Goal: Task Accomplishment & Management: Manage account settings

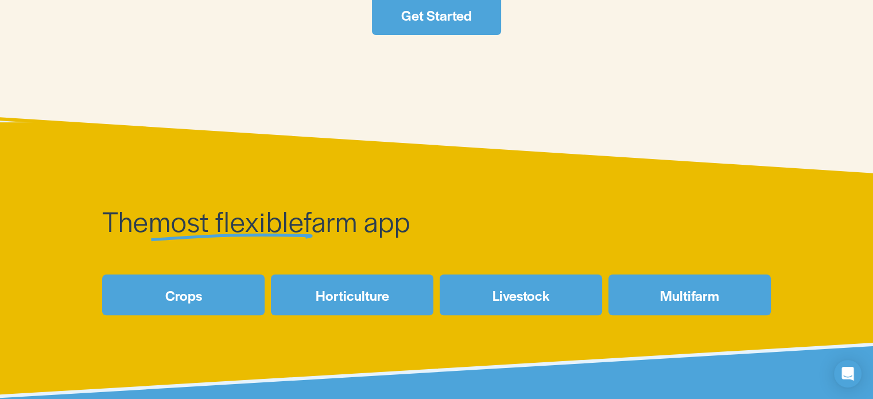
scroll to position [360, 0]
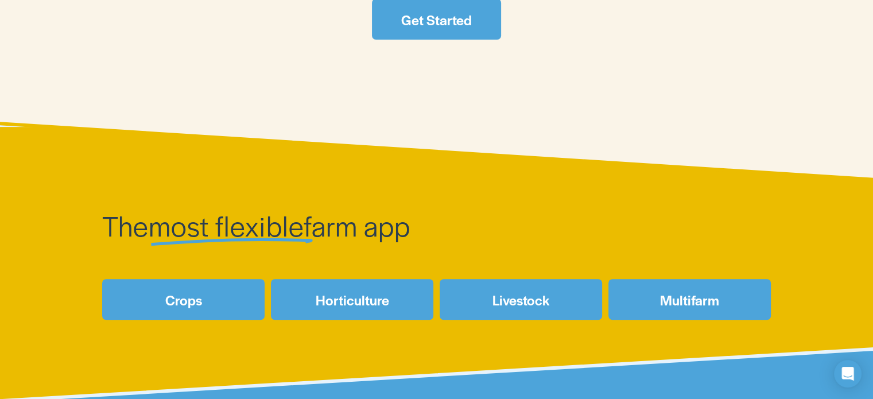
click at [456, 38] on link "Get Started" at bounding box center [436, 19] width 129 height 41
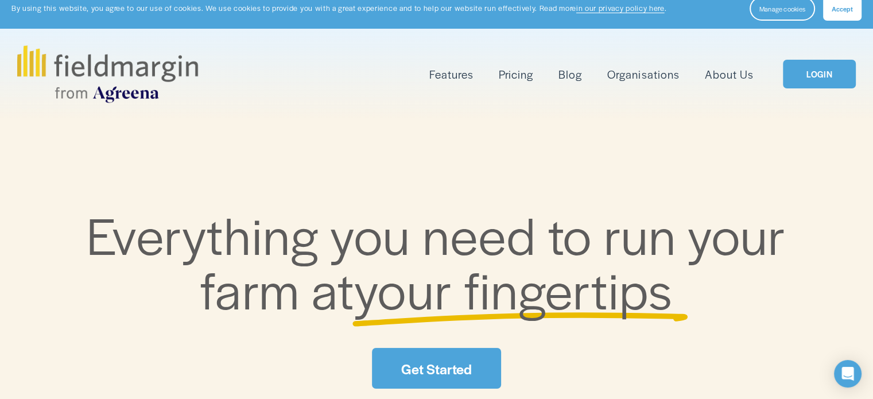
click at [516, 77] on link "Pricing" at bounding box center [516, 74] width 34 height 19
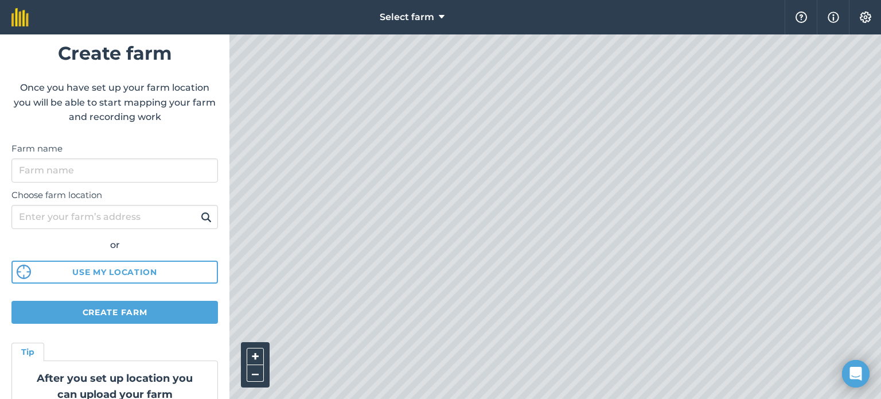
scroll to position [22, 0]
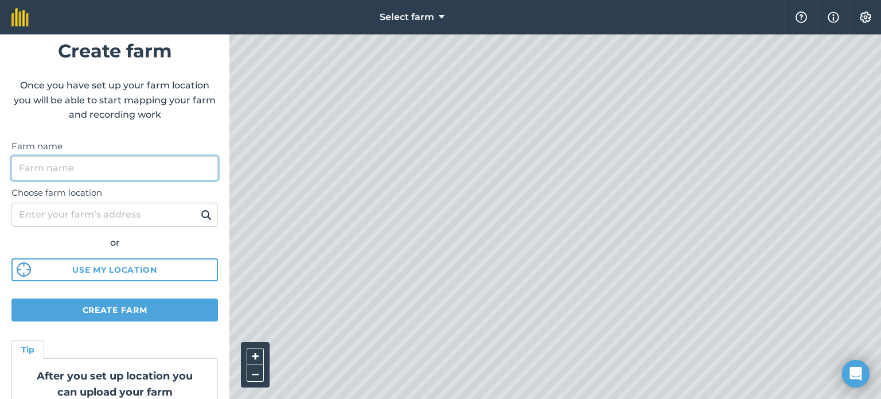
click at [30, 161] on input "Farm name" at bounding box center [114, 168] width 207 height 24
type input "[PERSON_NAME]"
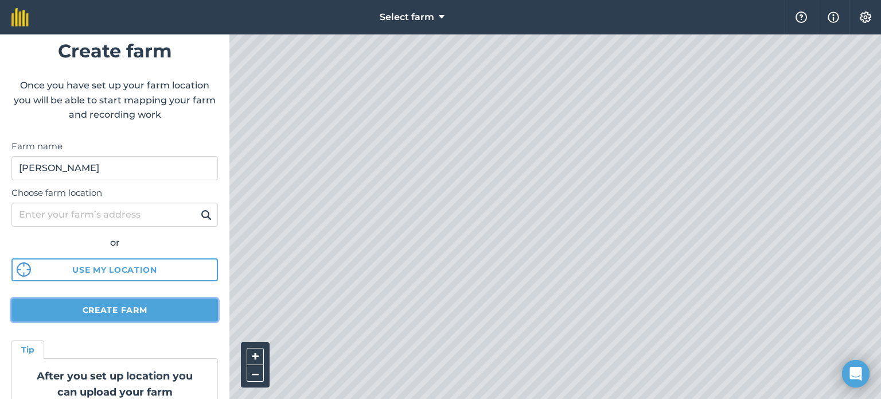
click at [56, 305] on button "Create farm" at bounding box center [114, 309] width 207 height 23
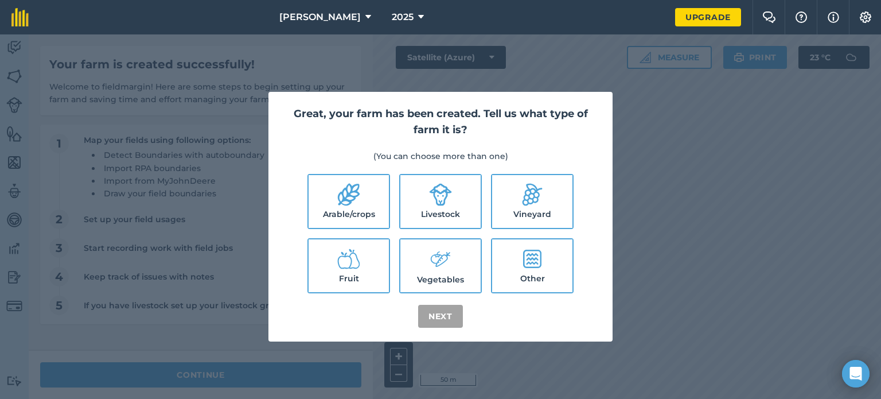
click at [354, 204] on icon at bounding box center [348, 194] width 23 height 23
checkbox input "true"
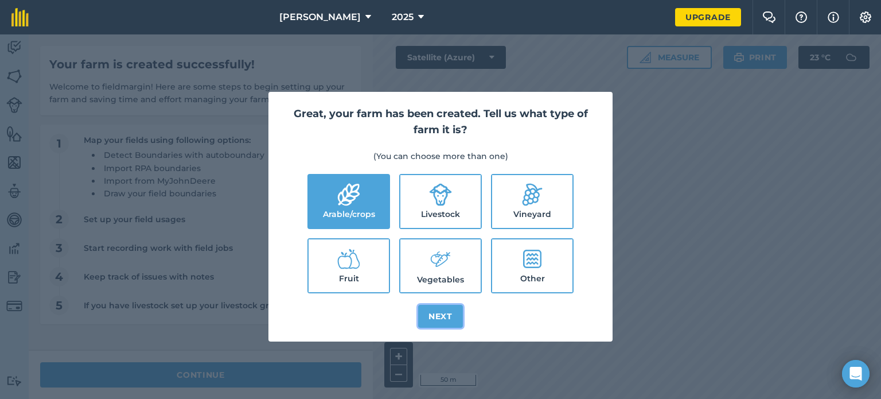
click at [443, 318] on button "Next" at bounding box center [440, 316] width 45 height 23
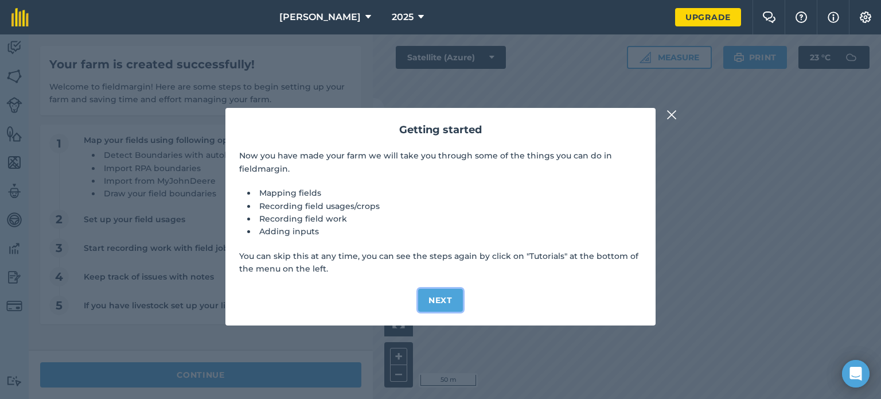
click at [445, 300] on button "Next" at bounding box center [440, 300] width 45 height 23
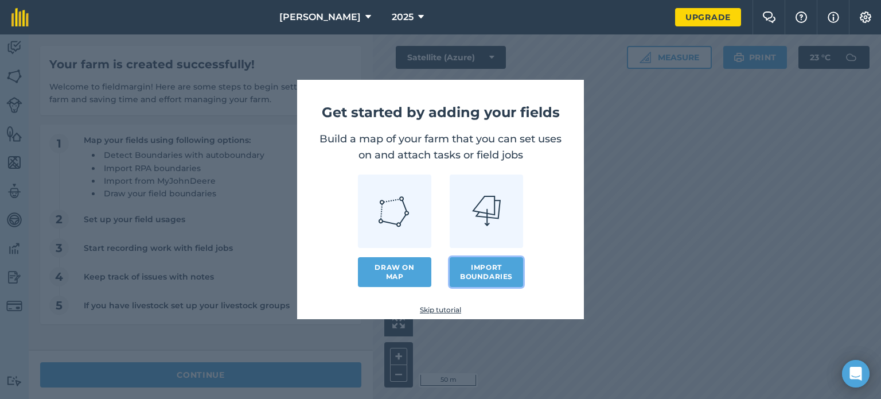
click at [496, 274] on button "Import boundaries" at bounding box center [486, 272] width 73 height 30
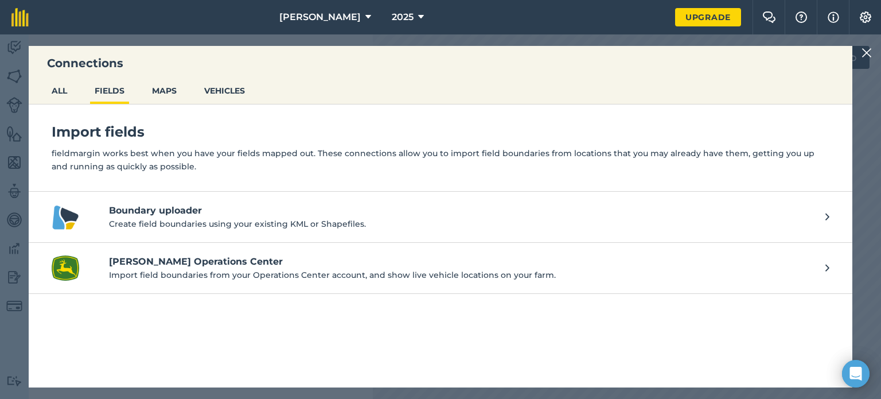
click at [824, 216] on link "Boundary uploader Create field boundaries using your existing KML or Shapefiles." at bounding box center [441, 217] width 824 height 51
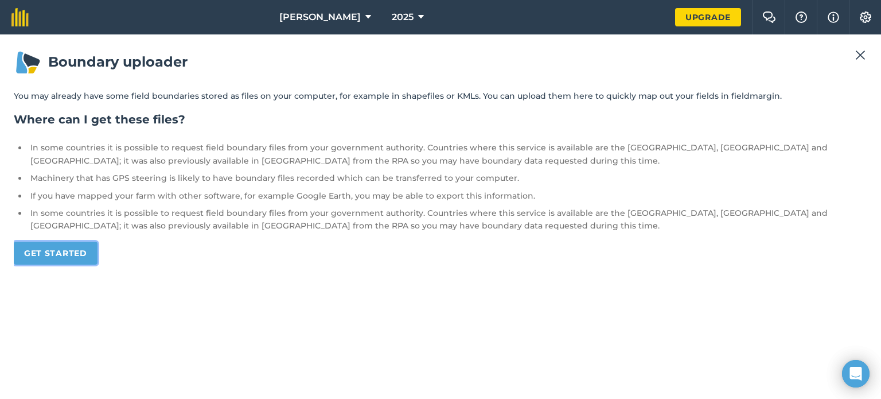
click at [67, 254] on link "Get started" at bounding box center [56, 253] width 84 height 23
click at [68, 252] on link "Get started" at bounding box center [56, 253] width 84 height 23
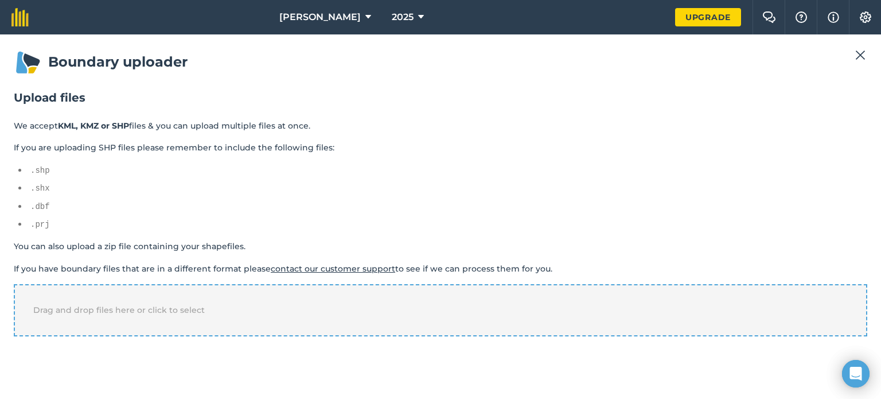
click at [190, 313] on div "Drag and drop files here or click to select" at bounding box center [441, 310] width 854 height 52
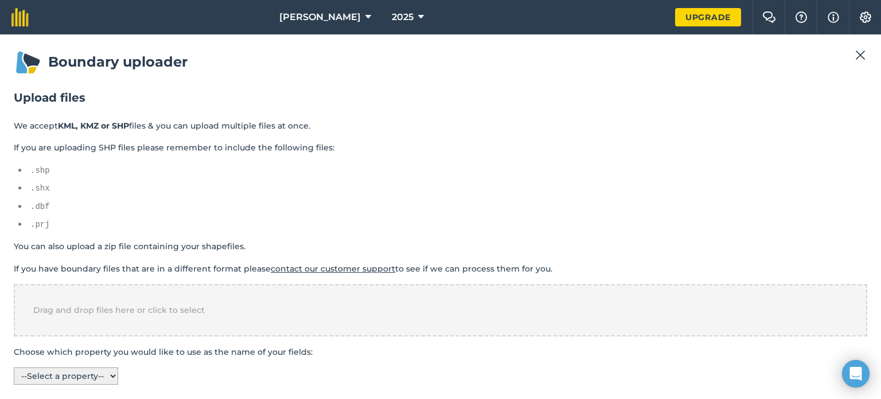
click at [113, 371] on select "-- Select a property -- name colour" at bounding box center [66, 375] width 104 height 17
click at [236, 380] on div "Boundary uploader Upload files We accept KML, KMZ or SHP files & you can upload…" at bounding box center [441, 216] width 854 height 337
click at [115, 371] on select "-- Select a property -- name colour" at bounding box center [66, 375] width 104 height 17
select select "name"
click at [14, 367] on select "-- Select a property -- name colour" at bounding box center [66, 375] width 104 height 17
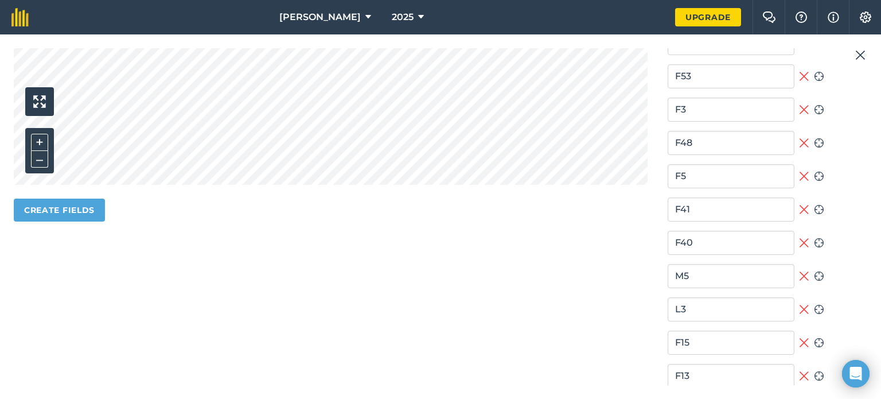
scroll to position [501, 0]
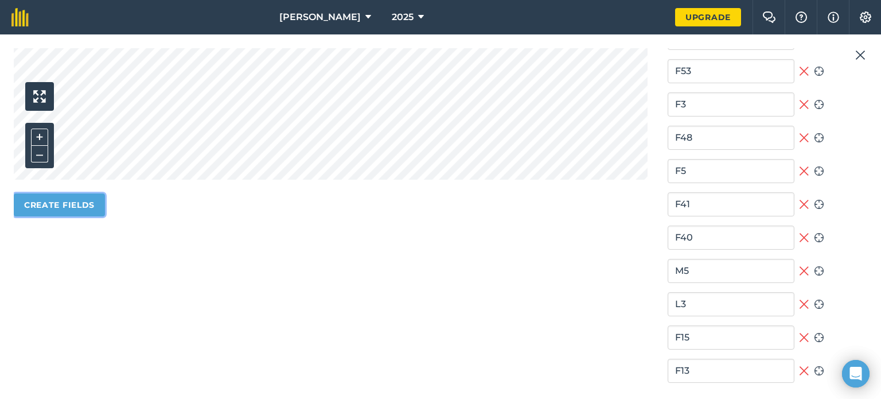
click at [90, 201] on button "Create fields" at bounding box center [59, 204] width 91 height 23
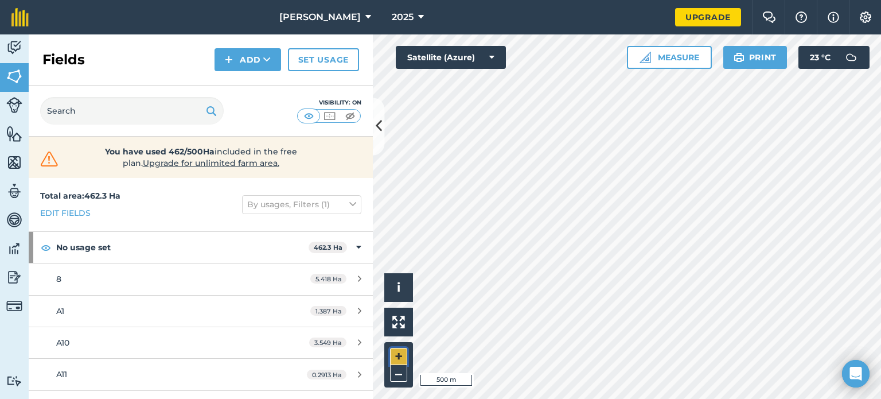
click at [397, 357] on button "+" at bounding box center [398, 356] width 17 height 17
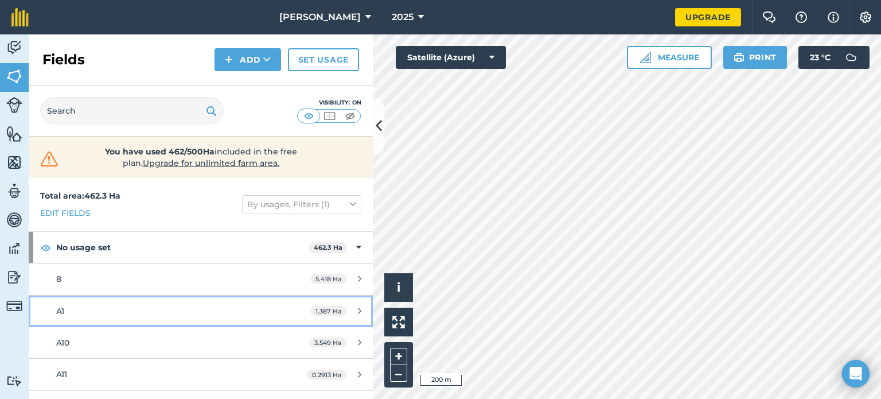
click at [184, 316] on div "A1" at bounding box center [164, 311] width 216 height 13
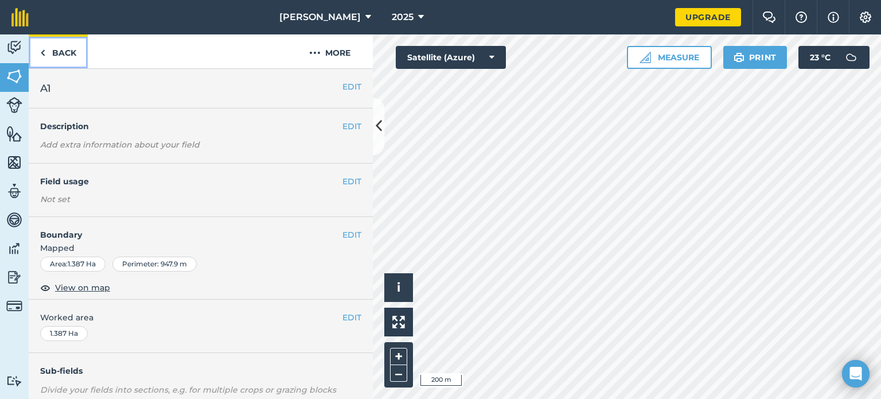
click at [56, 54] on link "Back" at bounding box center [58, 51] width 59 height 34
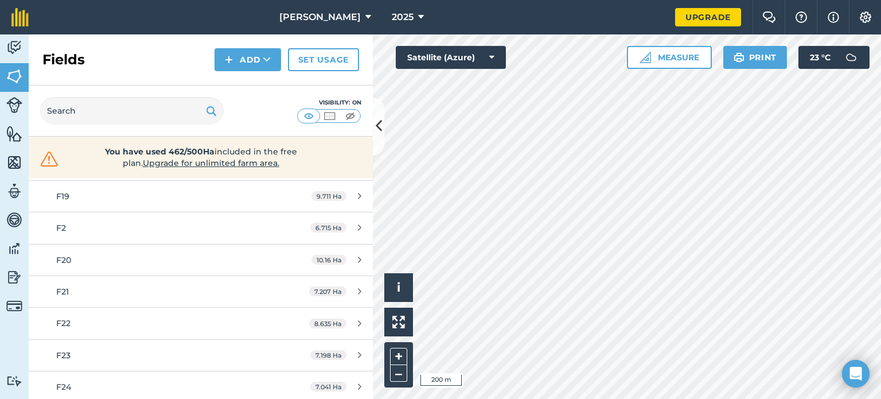
scroll to position [810, 0]
click at [256, 62] on button "Add" at bounding box center [248, 59] width 67 height 23
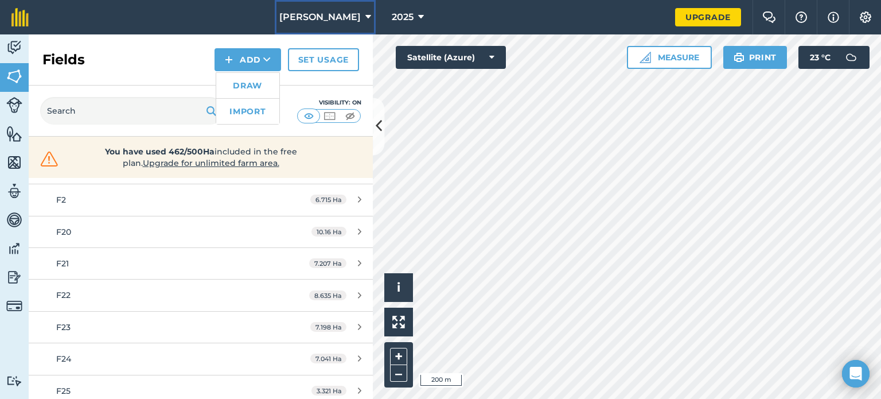
click at [365, 16] on icon at bounding box center [368, 17] width 6 height 14
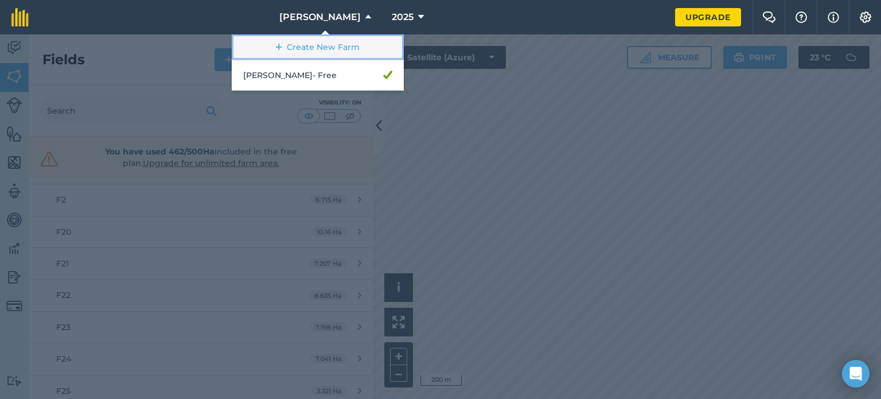
click at [342, 46] on link "Create New Farm" at bounding box center [318, 47] width 172 height 26
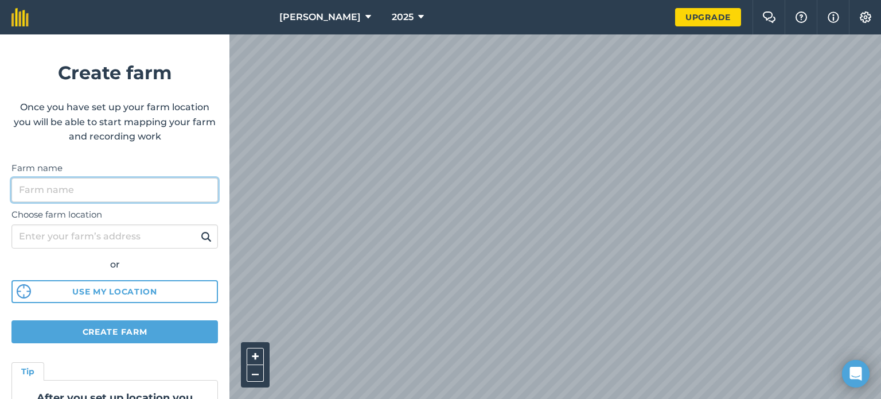
click at [39, 184] on input "Farm name" at bounding box center [114, 190] width 207 height 24
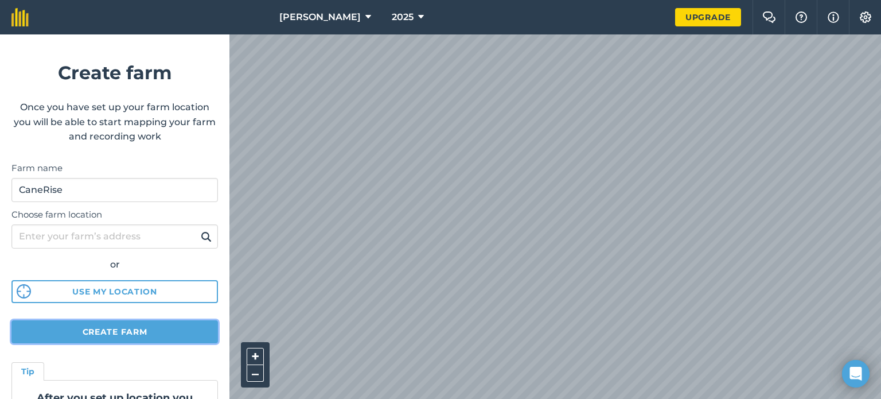
click at [58, 326] on button "Create farm" at bounding box center [114, 331] width 207 height 23
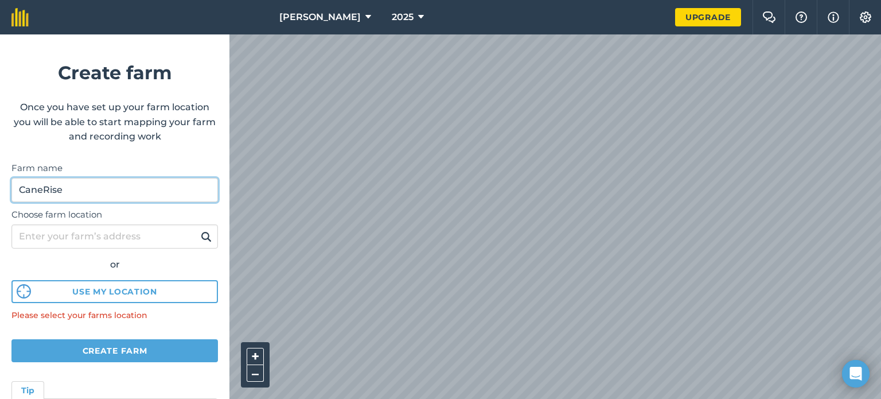
click at [85, 188] on input "CaneRise" at bounding box center [114, 190] width 207 height 24
type input "CaneRise (DDD Ventures)"
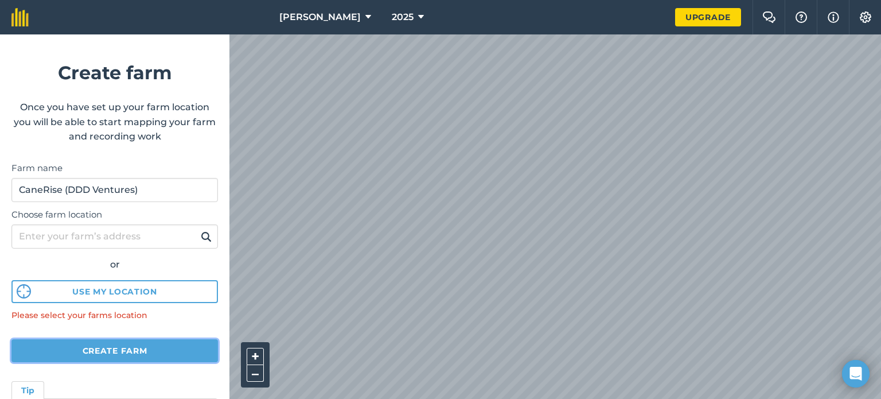
click at [70, 350] on button "Create farm" at bounding box center [114, 350] width 207 height 23
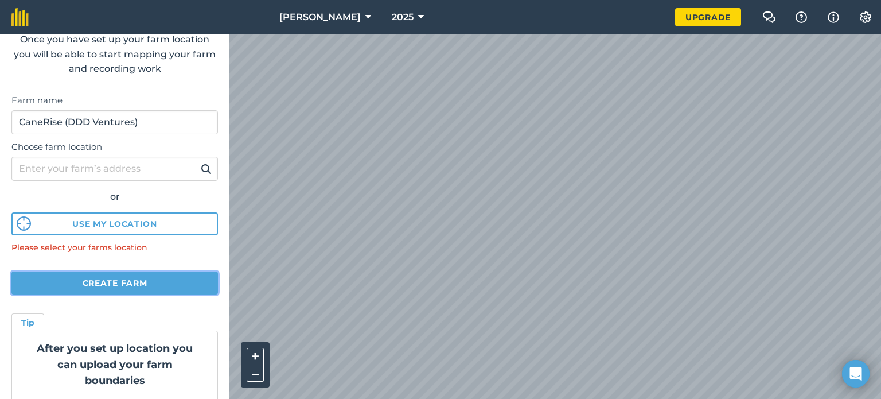
scroll to position [68, 0]
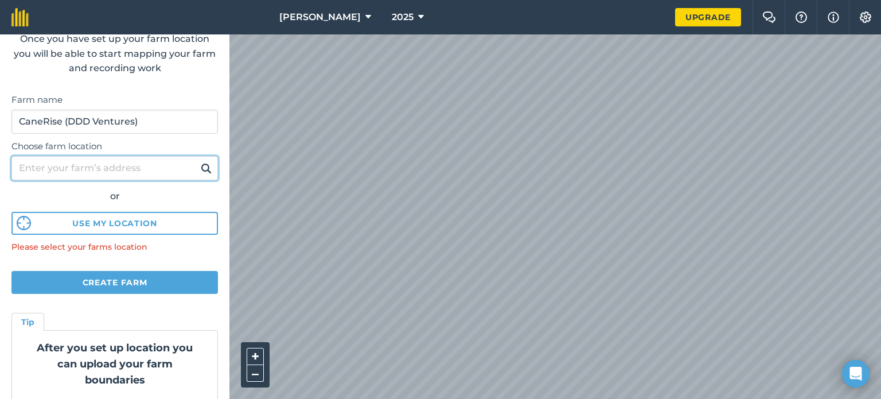
click at [29, 167] on input "Choose farm location" at bounding box center [114, 168] width 207 height 24
type input "Hibberdene"
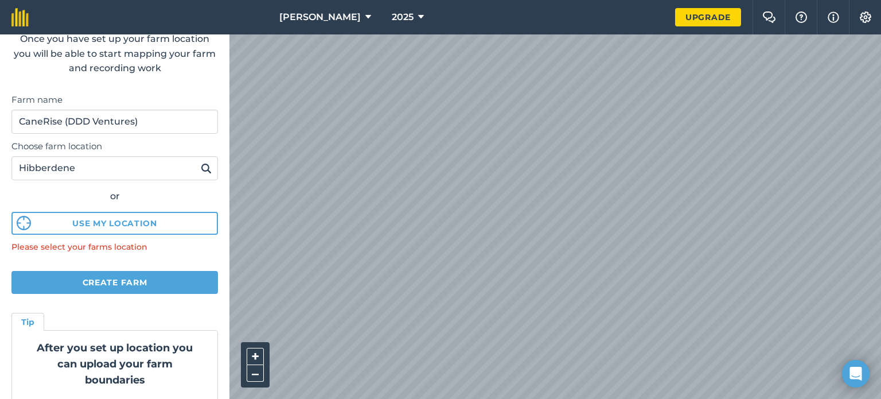
click at [201, 168] on img at bounding box center [206, 168] width 11 height 14
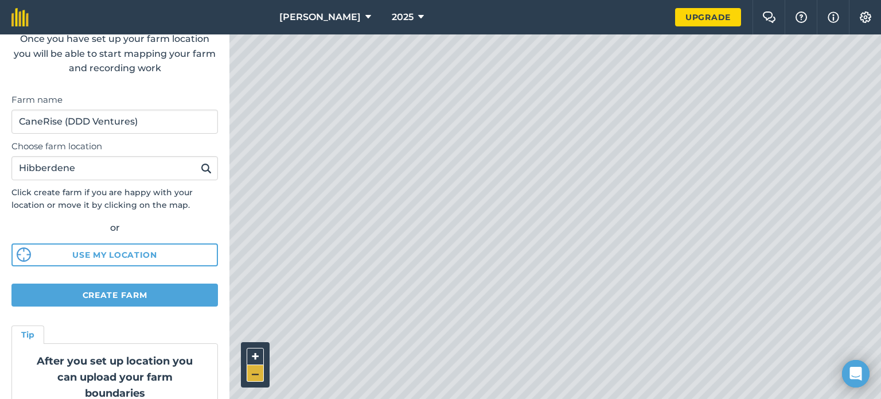
click at [256, 373] on button "–" at bounding box center [255, 373] width 17 height 17
click at [155, 295] on button "Create farm" at bounding box center [114, 294] width 207 height 23
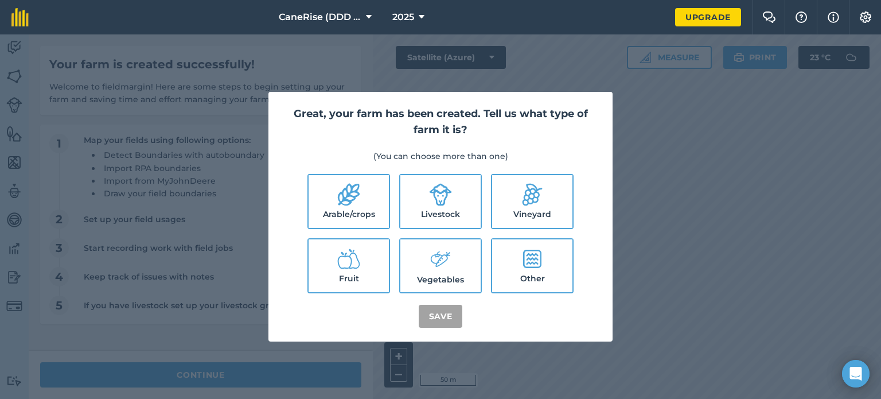
click at [342, 202] on icon at bounding box center [349, 195] width 22 height 22
checkbox input "true"
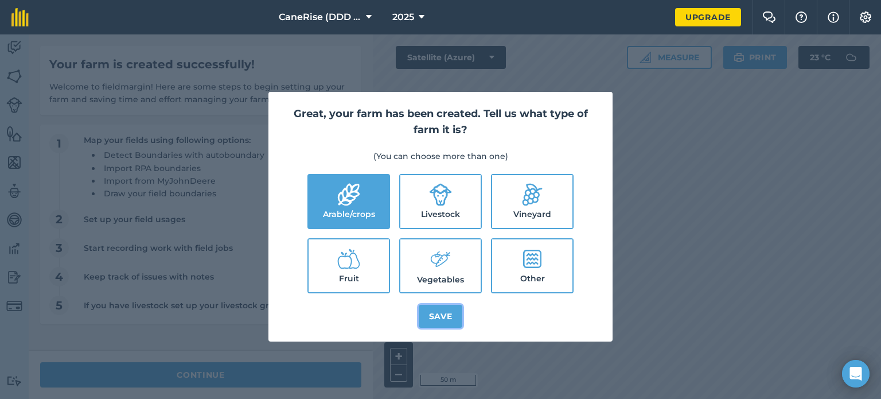
click at [447, 317] on button "Save" at bounding box center [441, 316] width 44 height 23
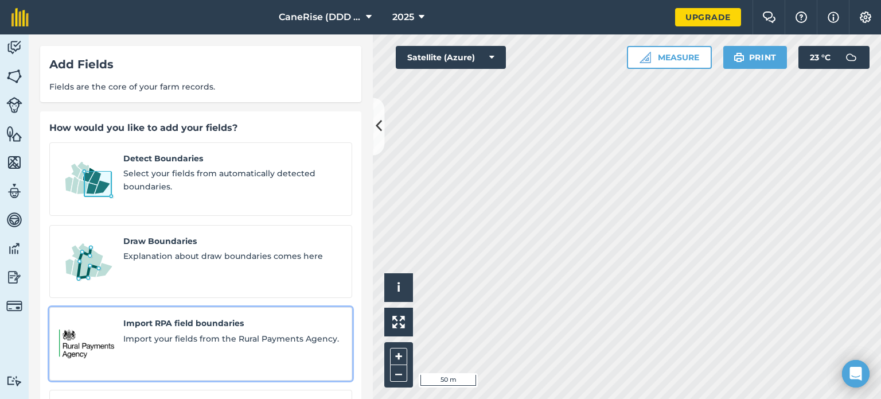
click at [251, 332] on span "Import your fields from the Rural Payments Agency." at bounding box center [232, 338] width 219 height 13
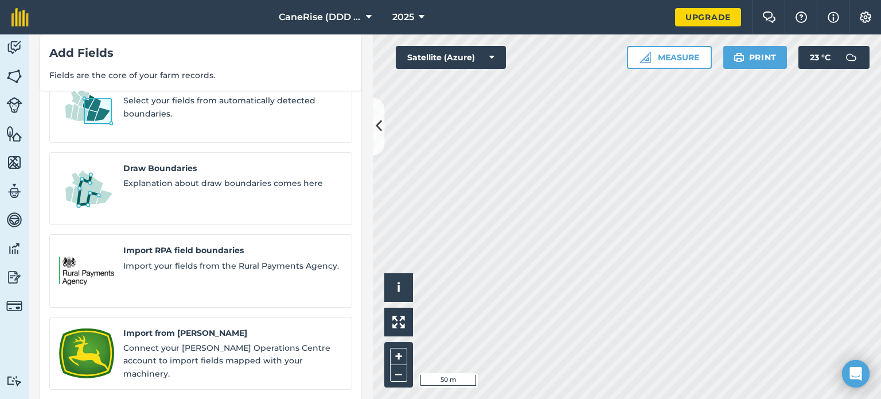
scroll to position [101, 0]
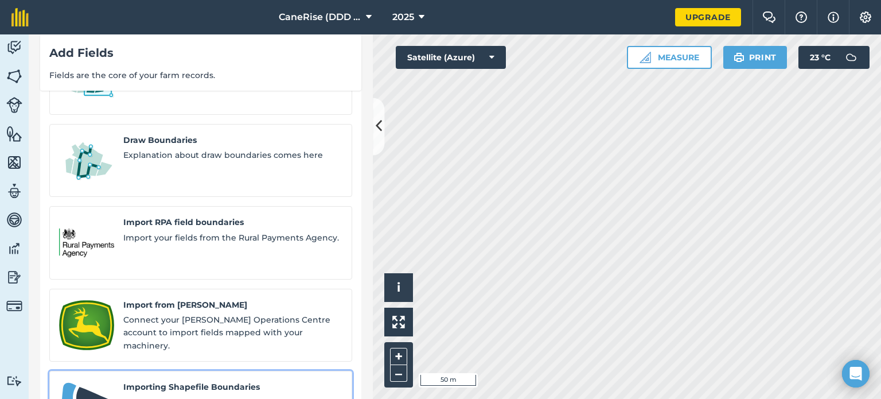
click at [198, 396] on span "Explanation about Shapefile Boundaries" at bounding box center [232, 402] width 219 height 13
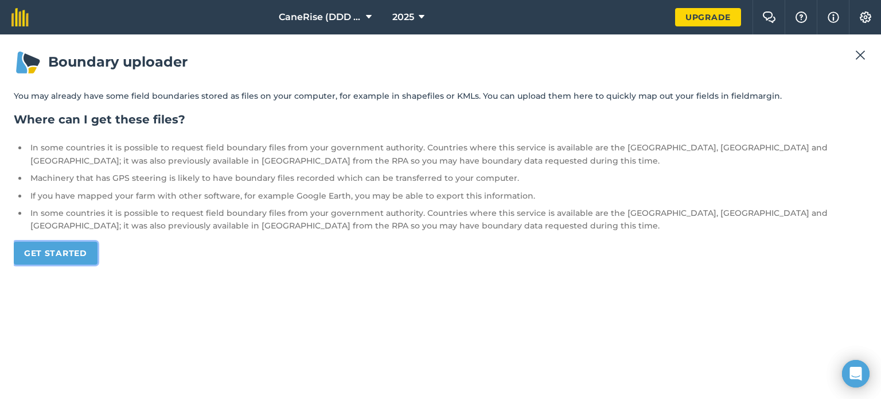
click at [46, 252] on link "Get started" at bounding box center [56, 253] width 84 height 23
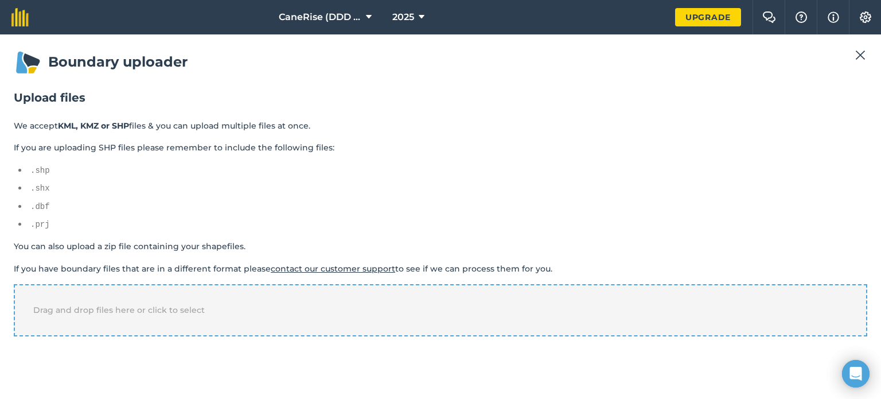
click at [108, 301] on div "Drag and drop files here or click to select" at bounding box center [441, 310] width 854 height 52
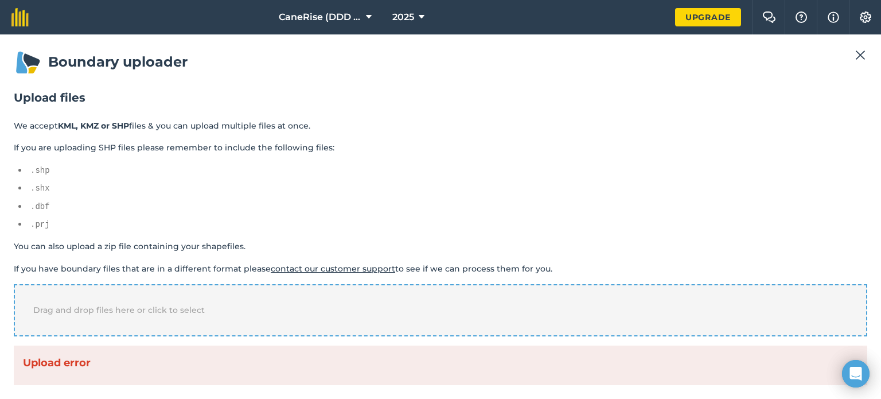
click at [168, 309] on span "Drag and drop files here or click to select" at bounding box center [119, 310] width 172 height 10
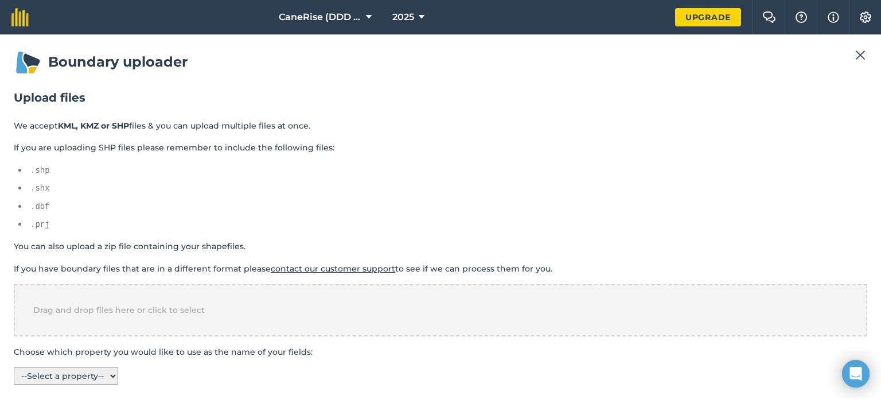
click at [115, 376] on select "-- Select a property -- name colour" at bounding box center [66, 375] width 104 height 17
select select "name"
click at [14, 367] on select "-- Select a property -- name colour" at bounding box center [66, 375] width 104 height 17
click at [115, 371] on select "-- Select a property -- name colour" at bounding box center [66, 375] width 104 height 17
click at [14, 367] on select "-- Select a property -- name colour" at bounding box center [66, 375] width 104 height 17
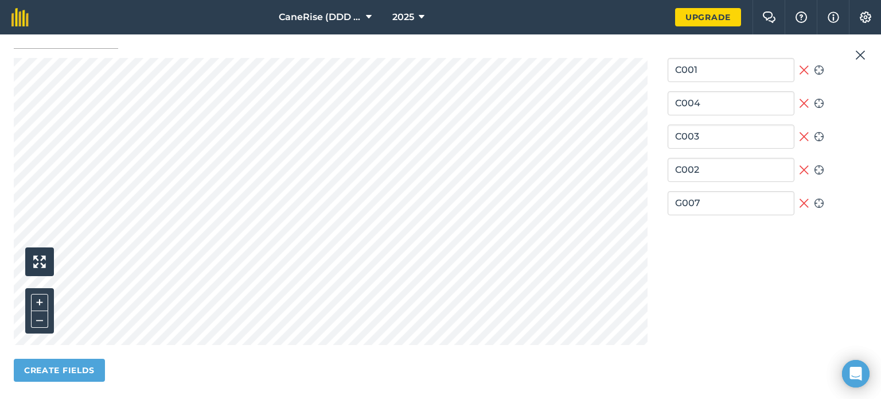
scroll to position [337, 0]
click at [61, 361] on button "Create fields" at bounding box center [59, 368] width 91 height 23
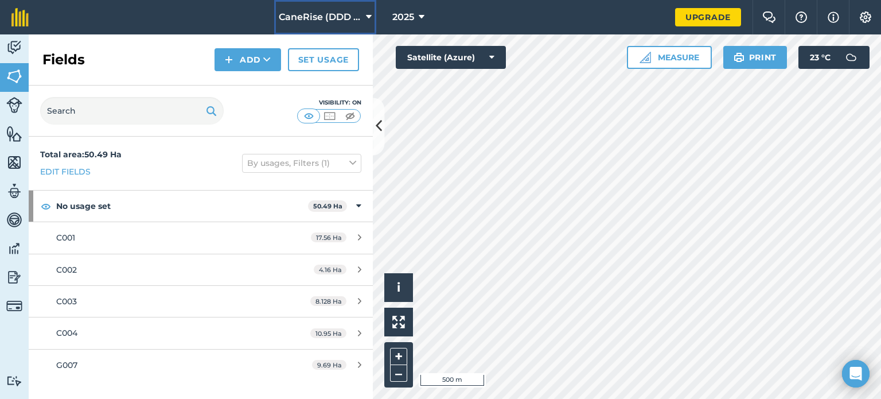
click at [374, 17] on button "CaneRise (DDD Ventures)" at bounding box center [325, 17] width 102 height 34
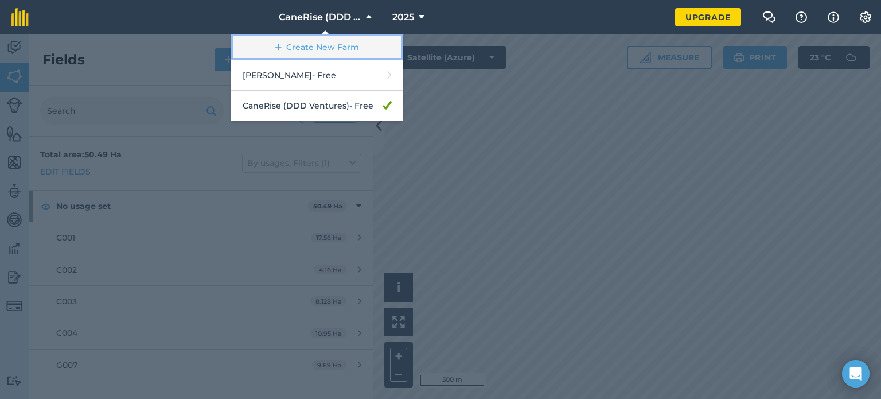
click at [322, 46] on link "Create New Farm" at bounding box center [317, 47] width 172 height 26
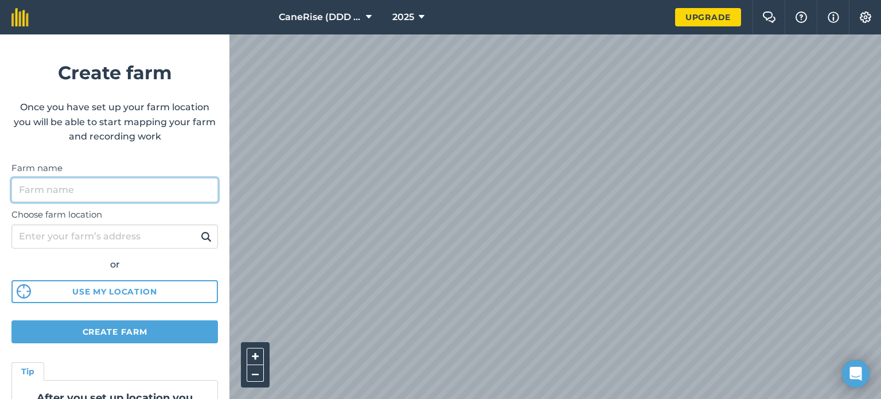
click at [164, 178] on input "Farm name" at bounding box center [114, 190] width 207 height 24
type input "[GEOGRAPHIC_DATA]"
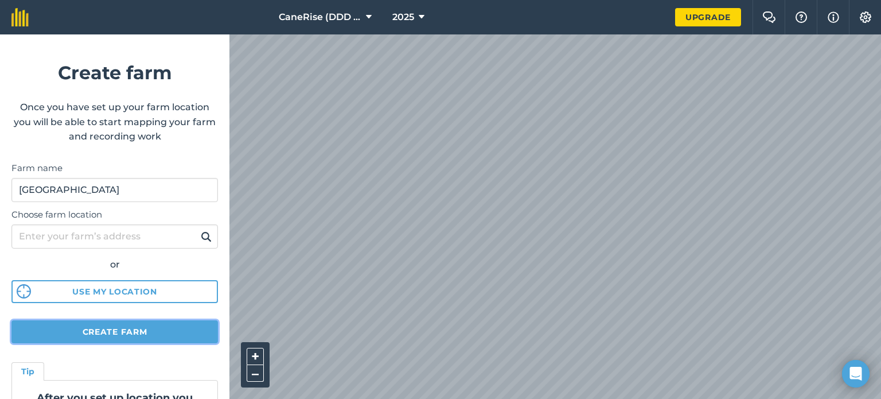
click at [110, 327] on button "Create farm" at bounding box center [114, 331] width 207 height 23
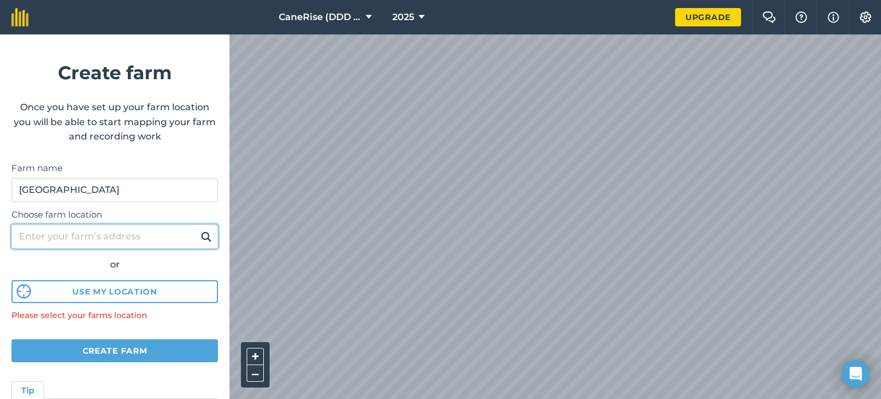
click at [97, 237] on input "Choose farm location" at bounding box center [114, 236] width 207 height 24
type input "Hibberdene"
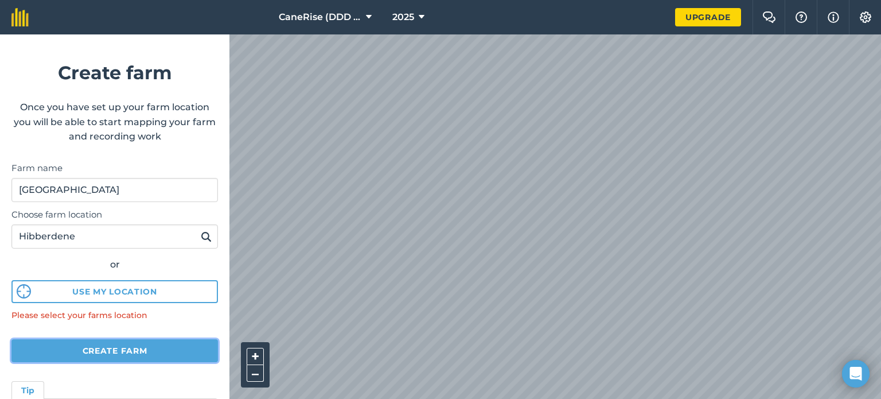
click at [117, 348] on button "Create farm" at bounding box center [114, 350] width 207 height 23
click at [201, 232] on img at bounding box center [206, 236] width 11 height 14
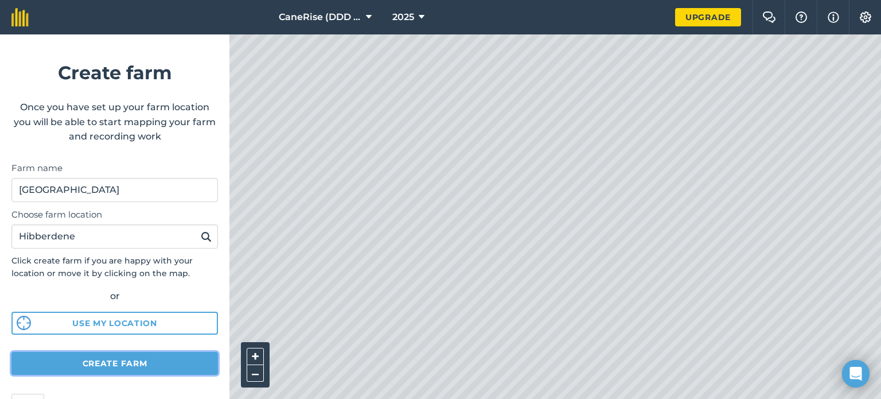
click at [104, 366] on button "Create farm" at bounding box center [114, 363] width 207 height 23
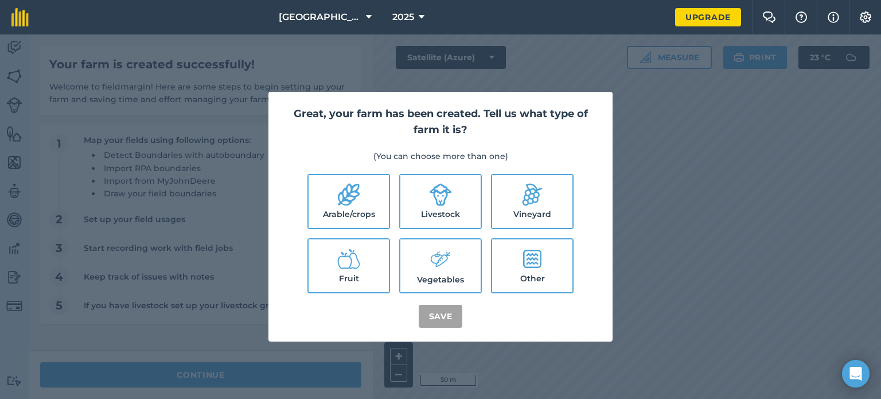
click at [367, 199] on label "Arable/crops" at bounding box center [349, 201] width 80 height 53
checkbox input "true"
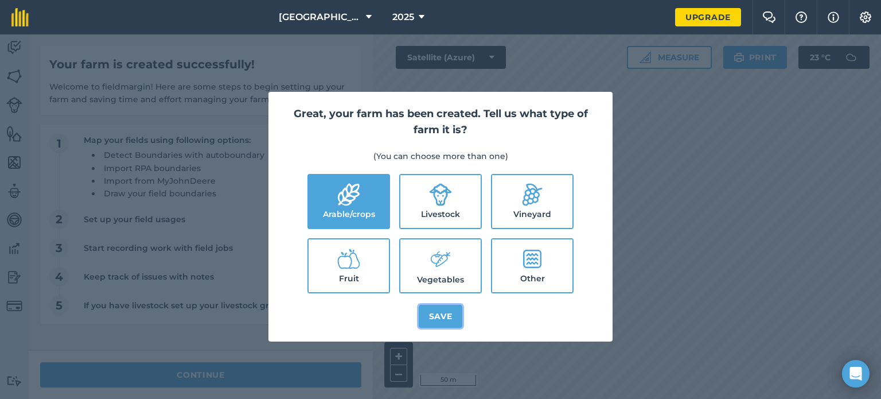
click at [450, 322] on button "Save" at bounding box center [441, 316] width 44 height 23
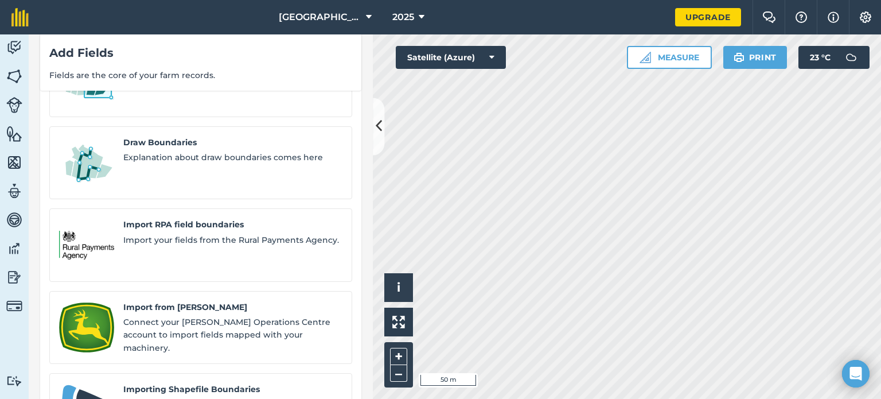
scroll to position [101, 0]
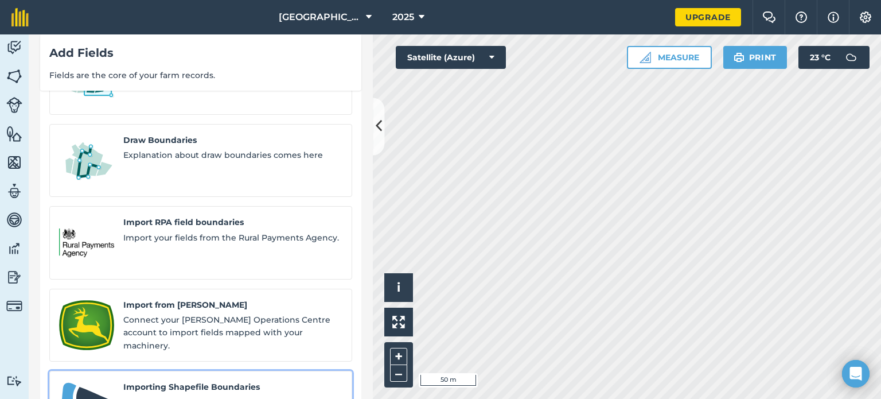
click at [156, 396] on span "Explanation about Shapefile Boundaries" at bounding box center [232, 402] width 219 height 13
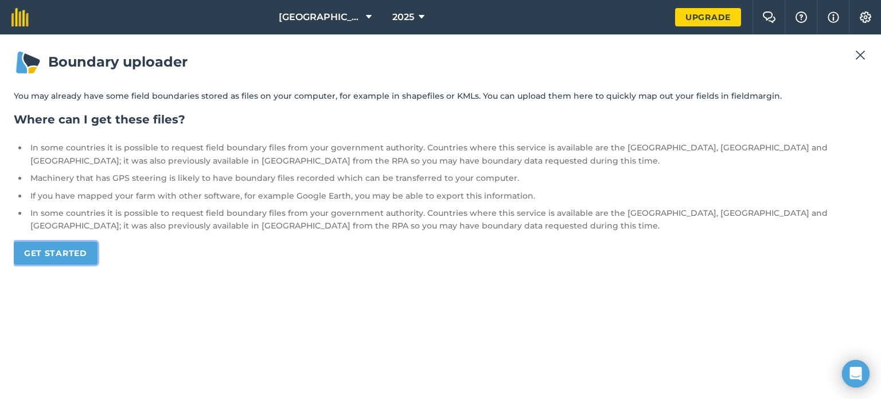
click at [51, 256] on link "Get started" at bounding box center [56, 253] width 84 height 23
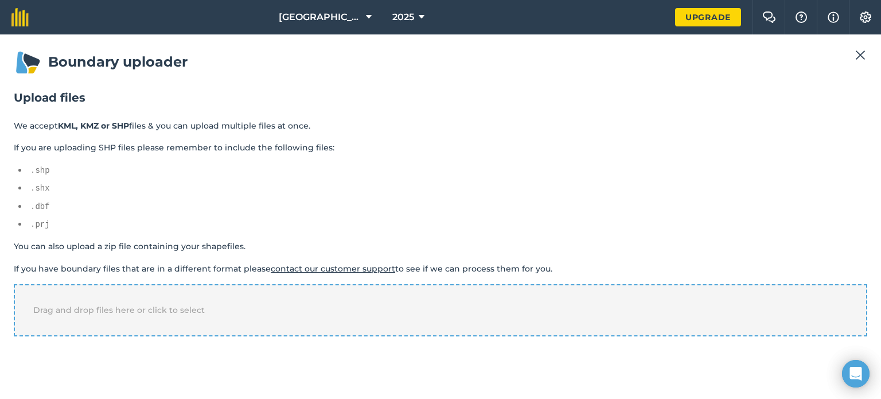
click at [138, 305] on span "Drag and drop files here or click to select" at bounding box center [119, 310] width 172 height 10
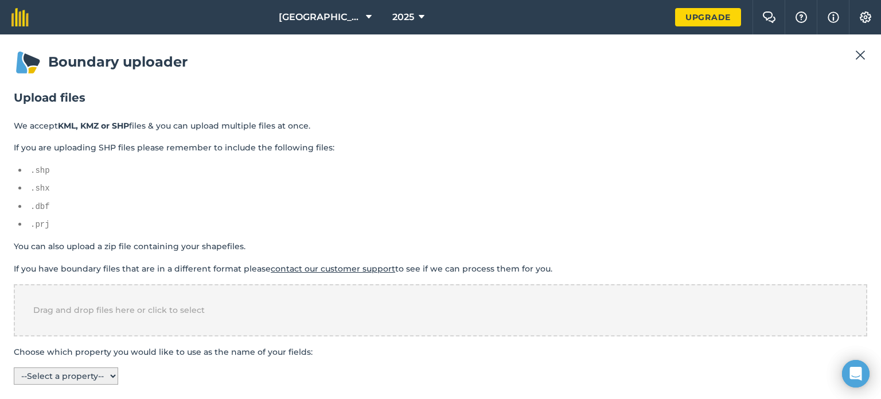
click at [63, 370] on select "-- Select a property -- name colour" at bounding box center [66, 375] width 104 height 17
select select "name"
click at [14, 367] on select "-- Select a property -- name colour" at bounding box center [66, 375] width 104 height 17
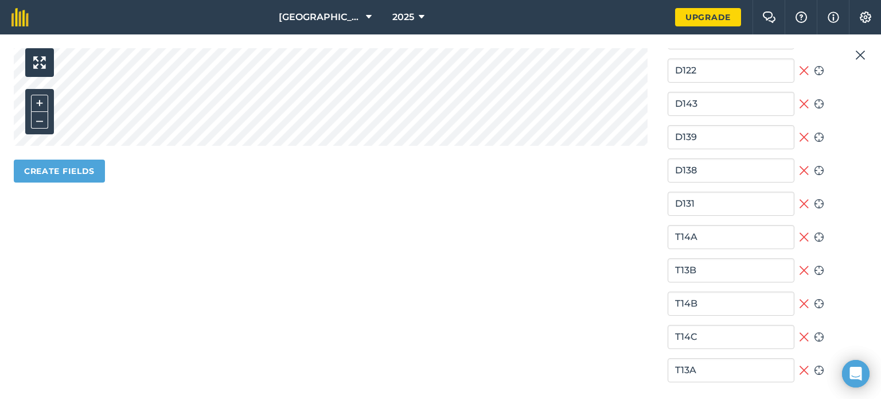
scroll to position [540, 0]
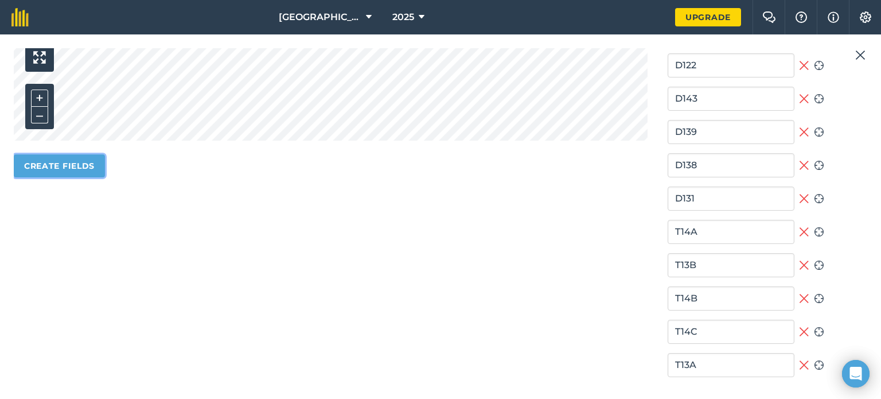
click at [63, 160] on button "Create fields" at bounding box center [59, 165] width 91 height 23
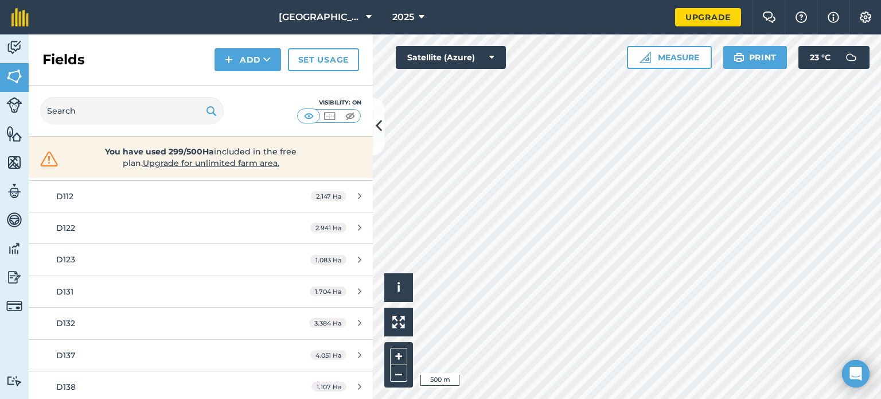
scroll to position [138, 0]
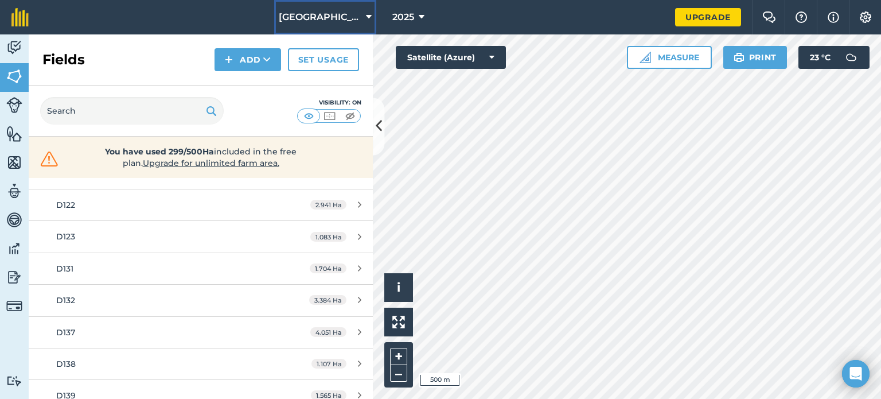
click at [366, 18] on icon at bounding box center [369, 17] width 6 height 14
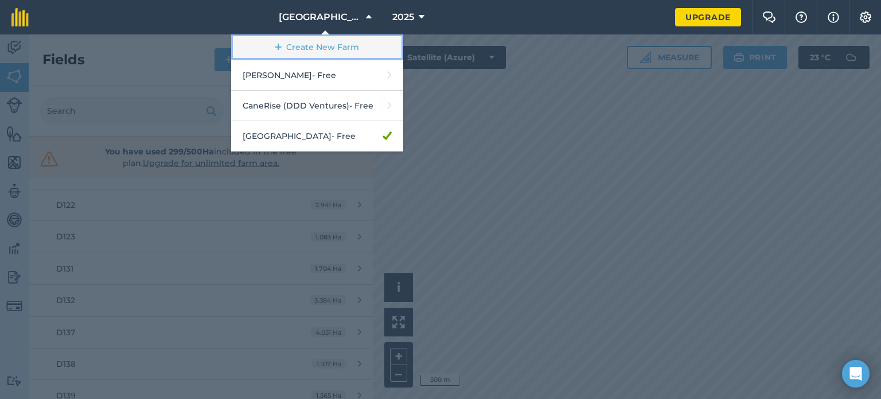
click at [328, 50] on link "Create New Farm" at bounding box center [317, 47] width 172 height 26
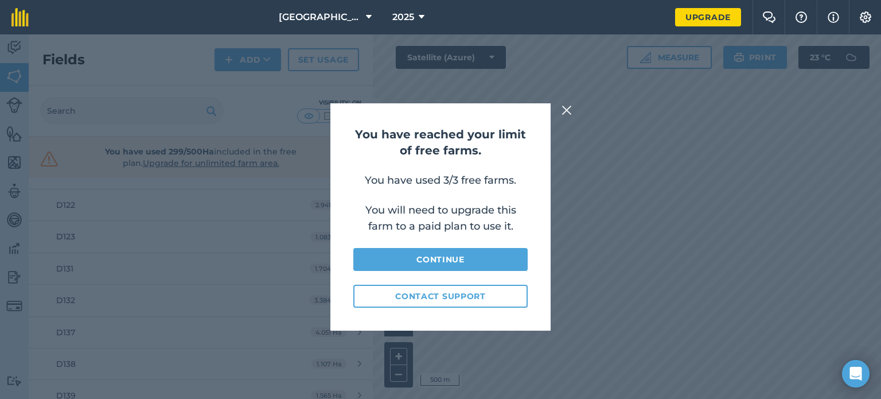
click at [566, 113] on img at bounding box center [567, 110] width 10 height 14
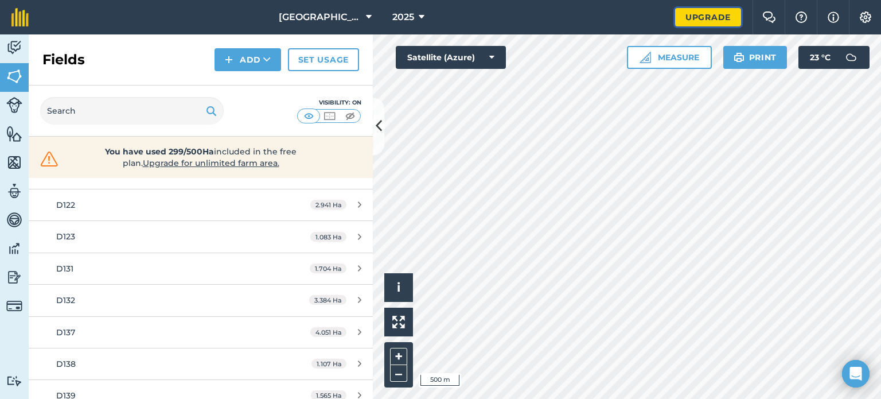
click at [709, 17] on link "Upgrade" at bounding box center [708, 17] width 66 height 18
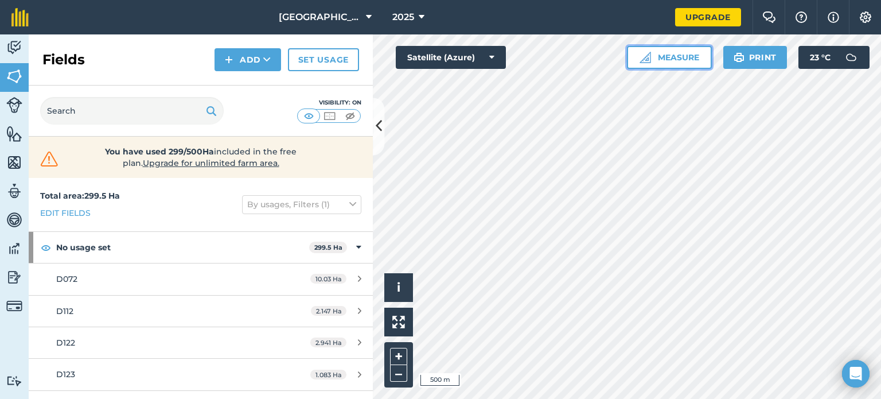
click at [674, 59] on button "Measure" at bounding box center [669, 57] width 85 height 23
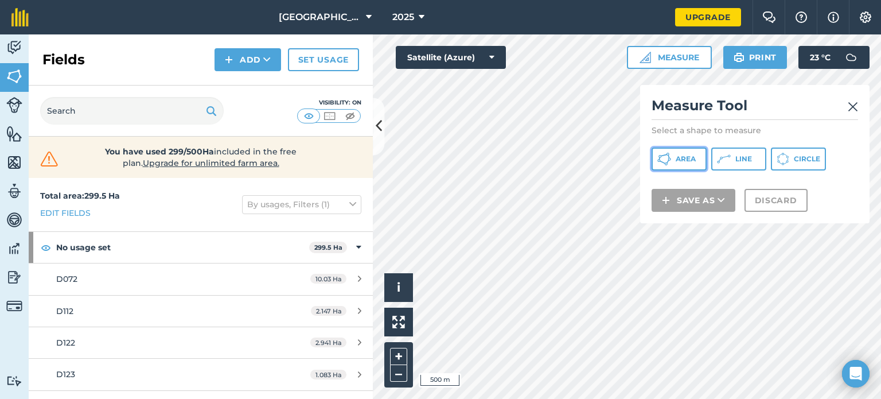
click at [684, 158] on span "Area" at bounding box center [686, 158] width 20 height 9
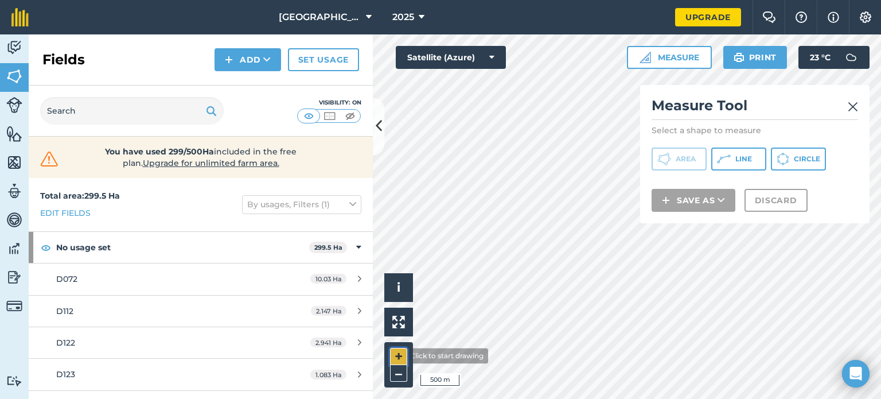
click at [397, 356] on button "+" at bounding box center [398, 356] width 17 height 17
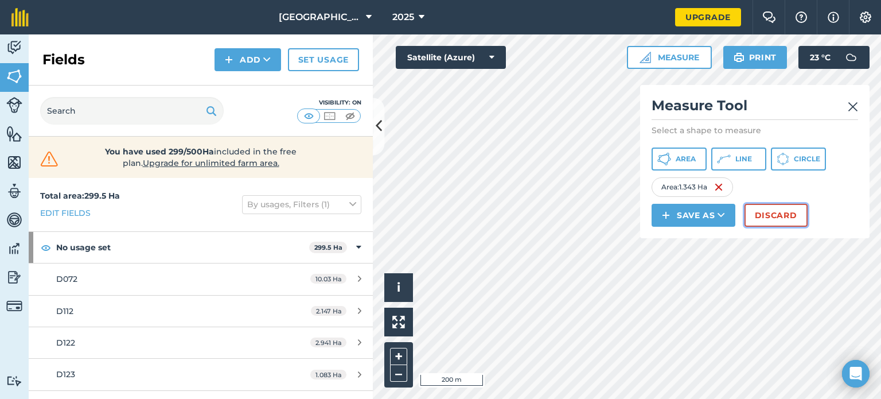
click at [785, 218] on button "Discard" at bounding box center [776, 215] width 63 height 23
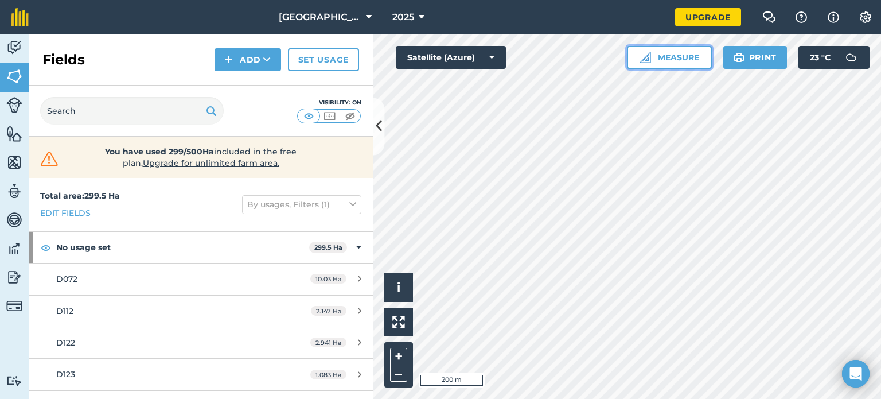
click at [668, 59] on button "Measure" at bounding box center [669, 57] width 85 height 23
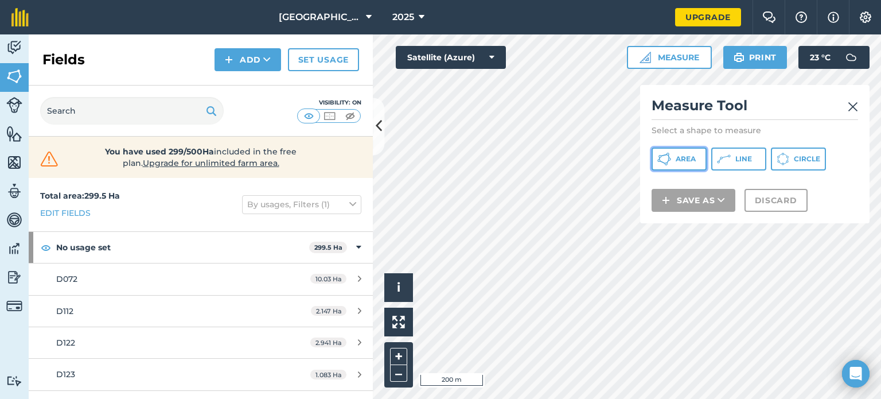
click at [691, 159] on span "Area" at bounding box center [686, 158] width 20 height 9
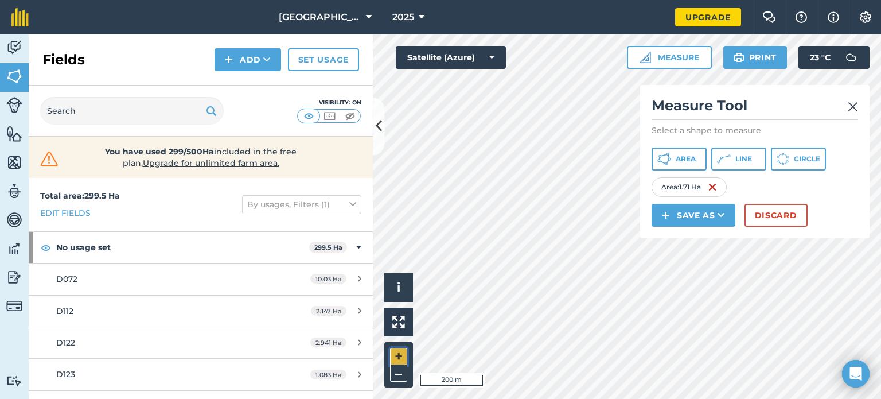
click at [402, 355] on button "+" at bounding box center [398, 356] width 17 height 17
click at [782, 215] on button "Discard" at bounding box center [776, 215] width 63 height 23
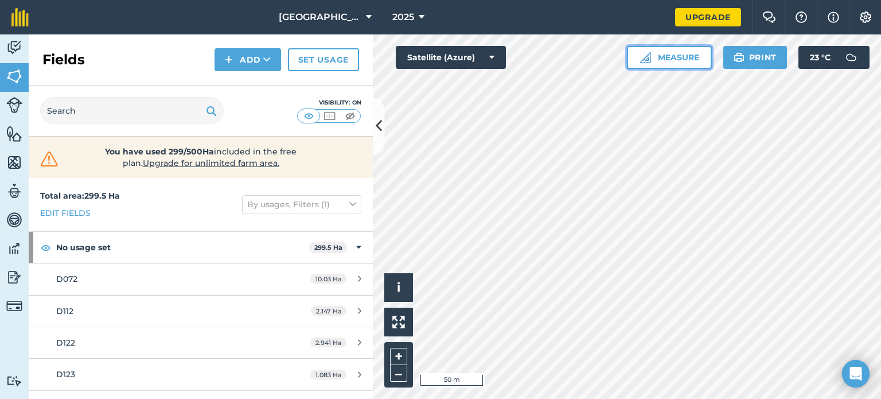
click at [686, 58] on button "Measure" at bounding box center [669, 57] width 85 height 23
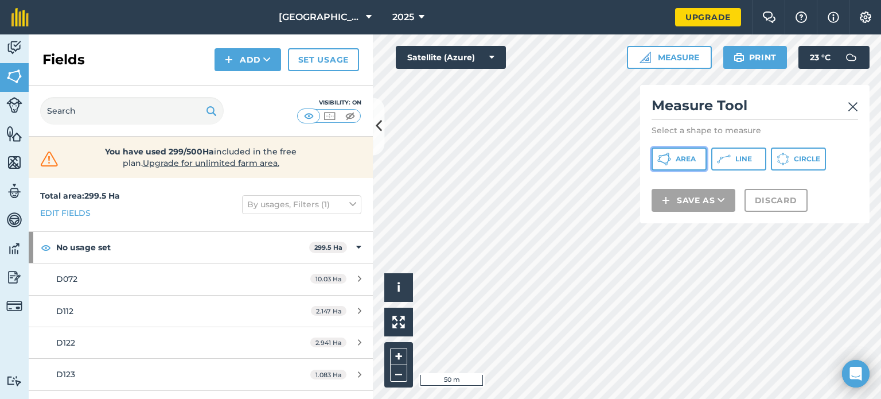
click at [682, 158] on span "Area" at bounding box center [686, 158] width 20 height 9
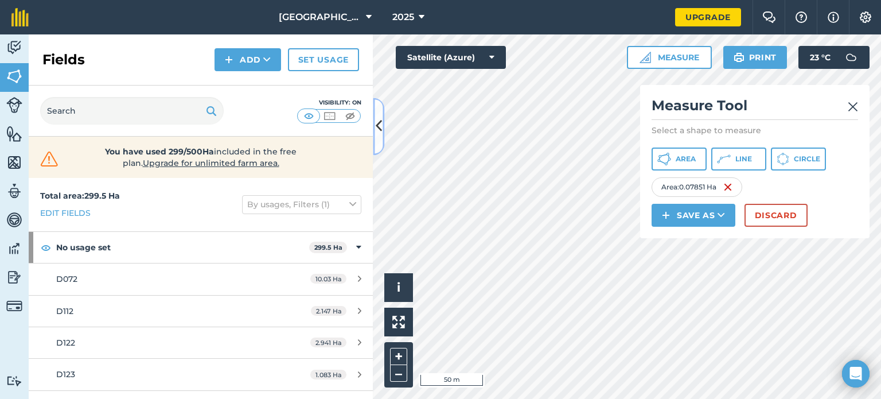
click at [377, 126] on icon at bounding box center [379, 126] width 6 height 20
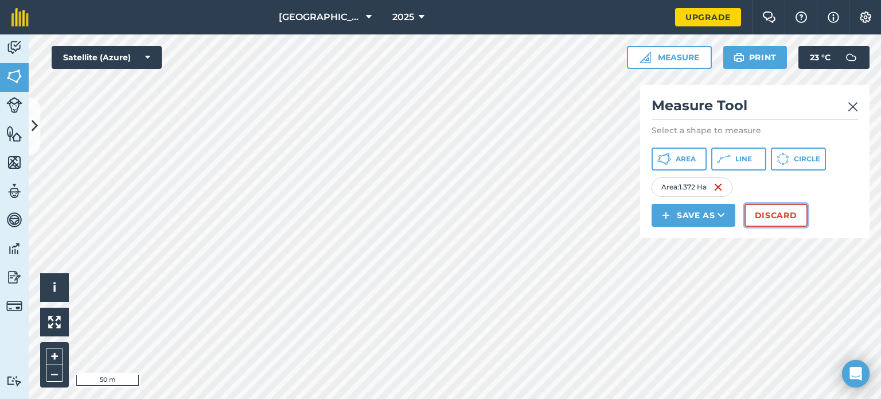
click at [777, 215] on button "Discard" at bounding box center [776, 215] width 63 height 23
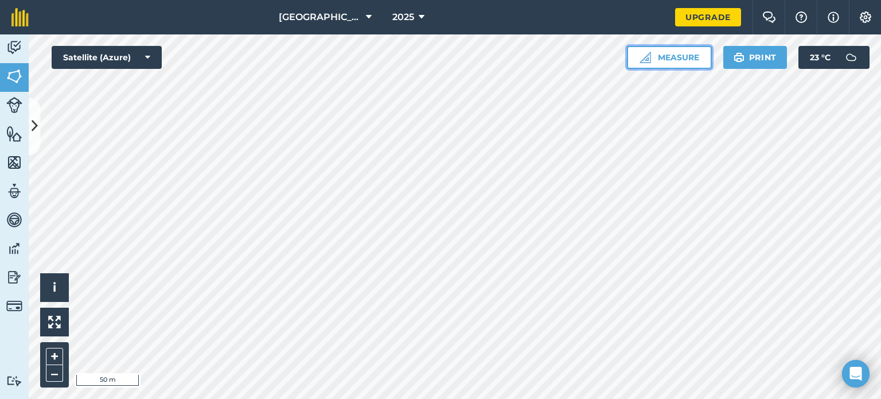
click at [672, 59] on button "Measure" at bounding box center [669, 57] width 85 height 23
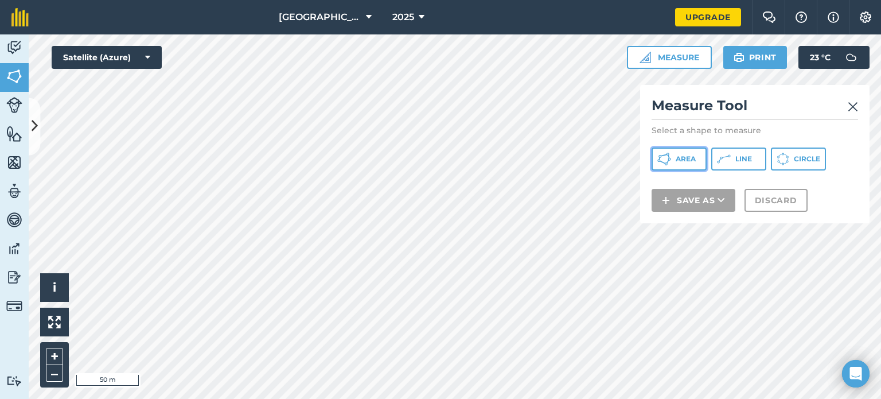
click at [680, 153] on button "Area" at bounding box center [679, 158] width 55 height 23
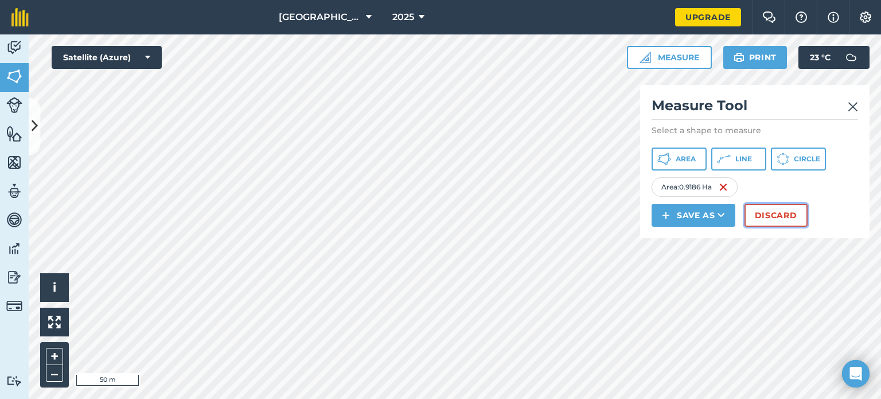
click at [780, 213] on button "Discard" at bounding box center [776, 215] width 63 height 23
